Goal: Task Accomplishment & Management: Manage account settings

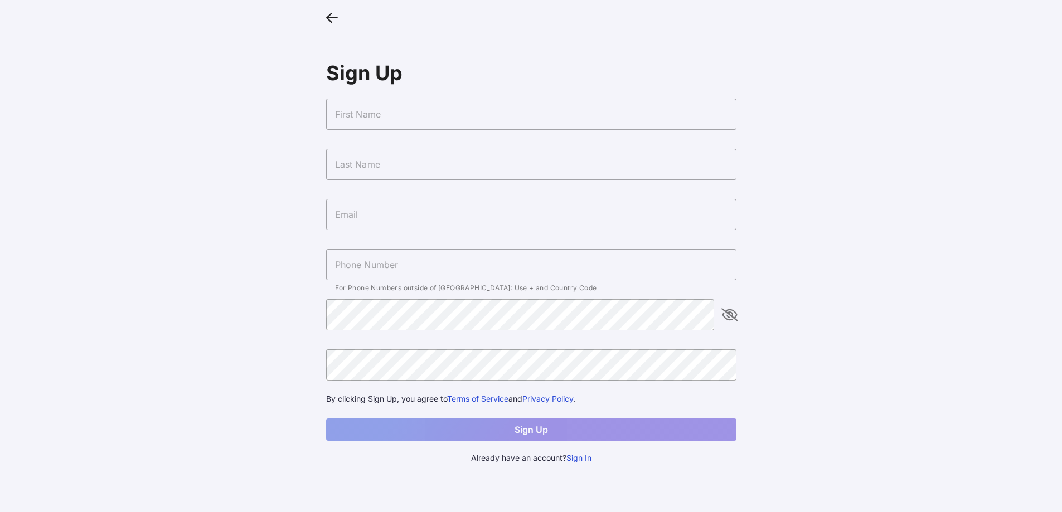
click at [332, 12] on icon at bounding box center [332, 17] width 12 height 16
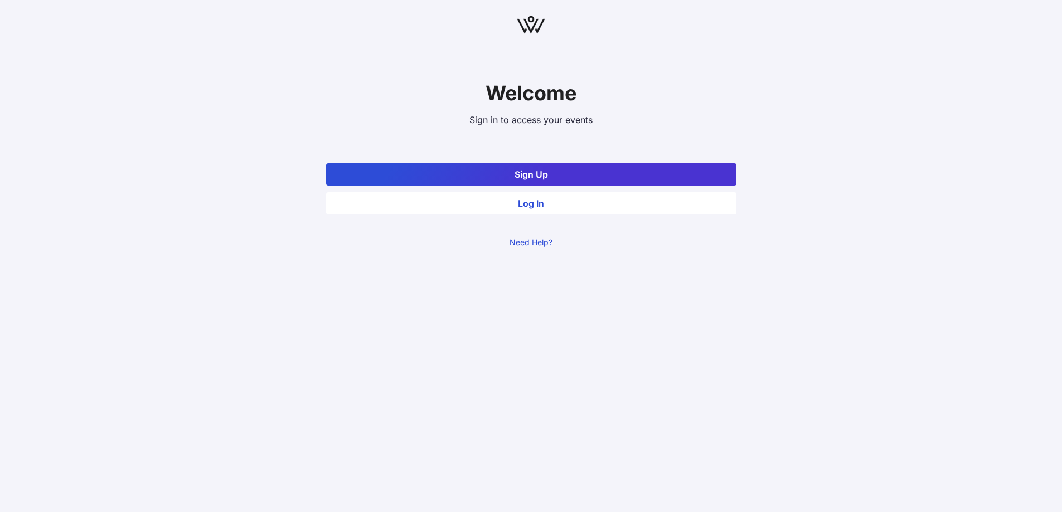
click at [534, 203] on button "Log In" at bounding box center [531, 203] width 410 height 22
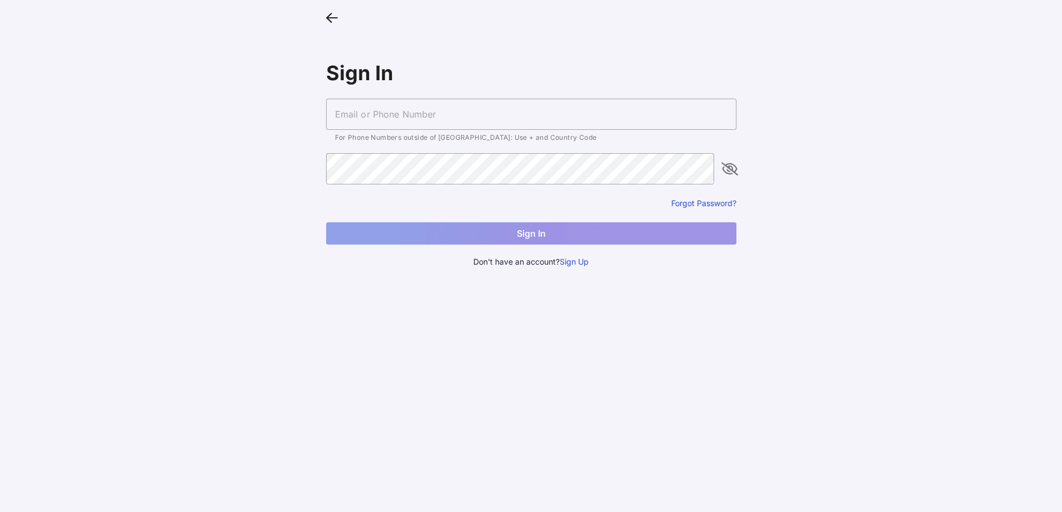
click at [467, 123] on input "text" at bounding box center [531, 114] width 410 height 31
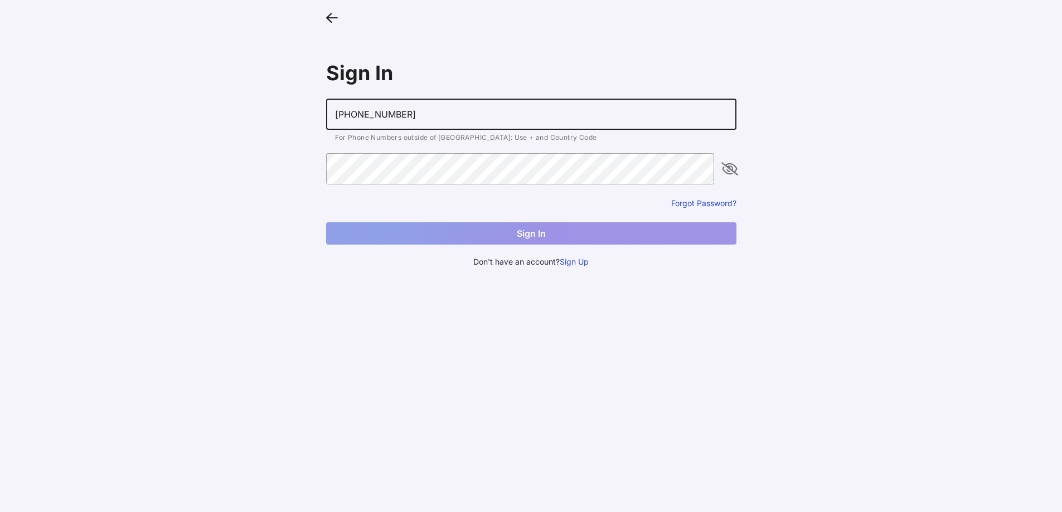
type input "[PHONE_NUMBER]"
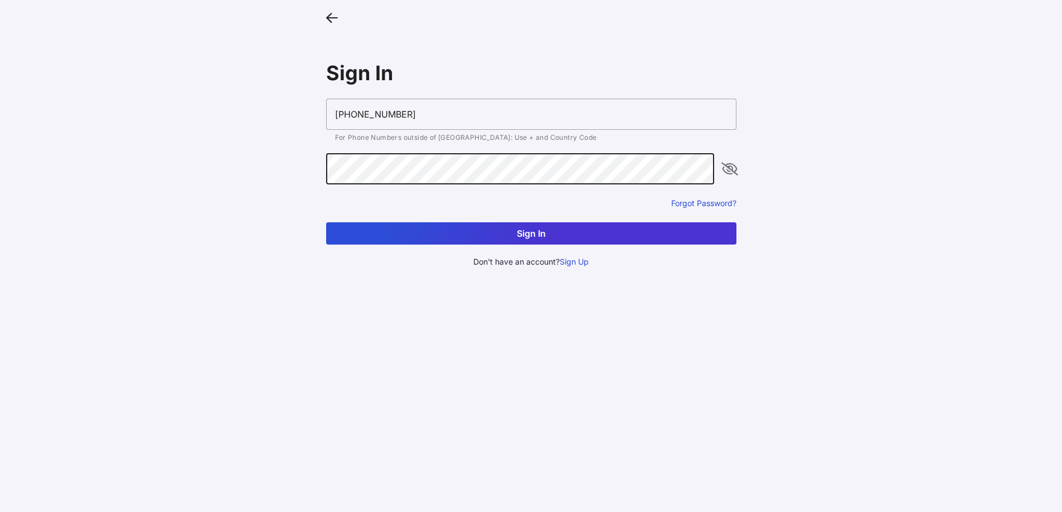
click at [326, 222] on button "Sign In" at bounding box center [531, 233] width 410 height 22
